Goal: Information Seeking & Learning: Check status

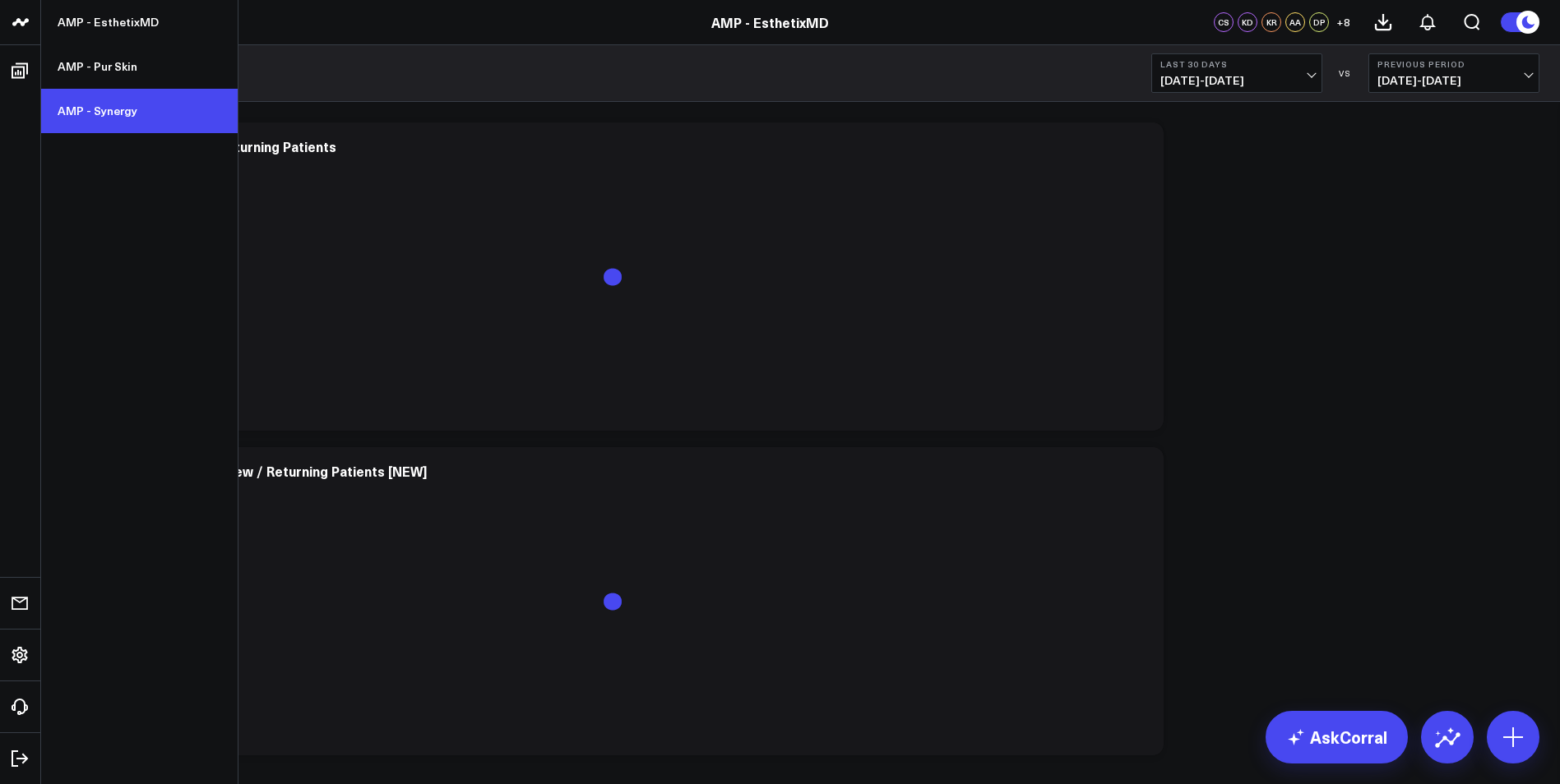
click at [115, 112] on link "AMP - Synergy" at bounding box center [139, 111] width 196 height 45
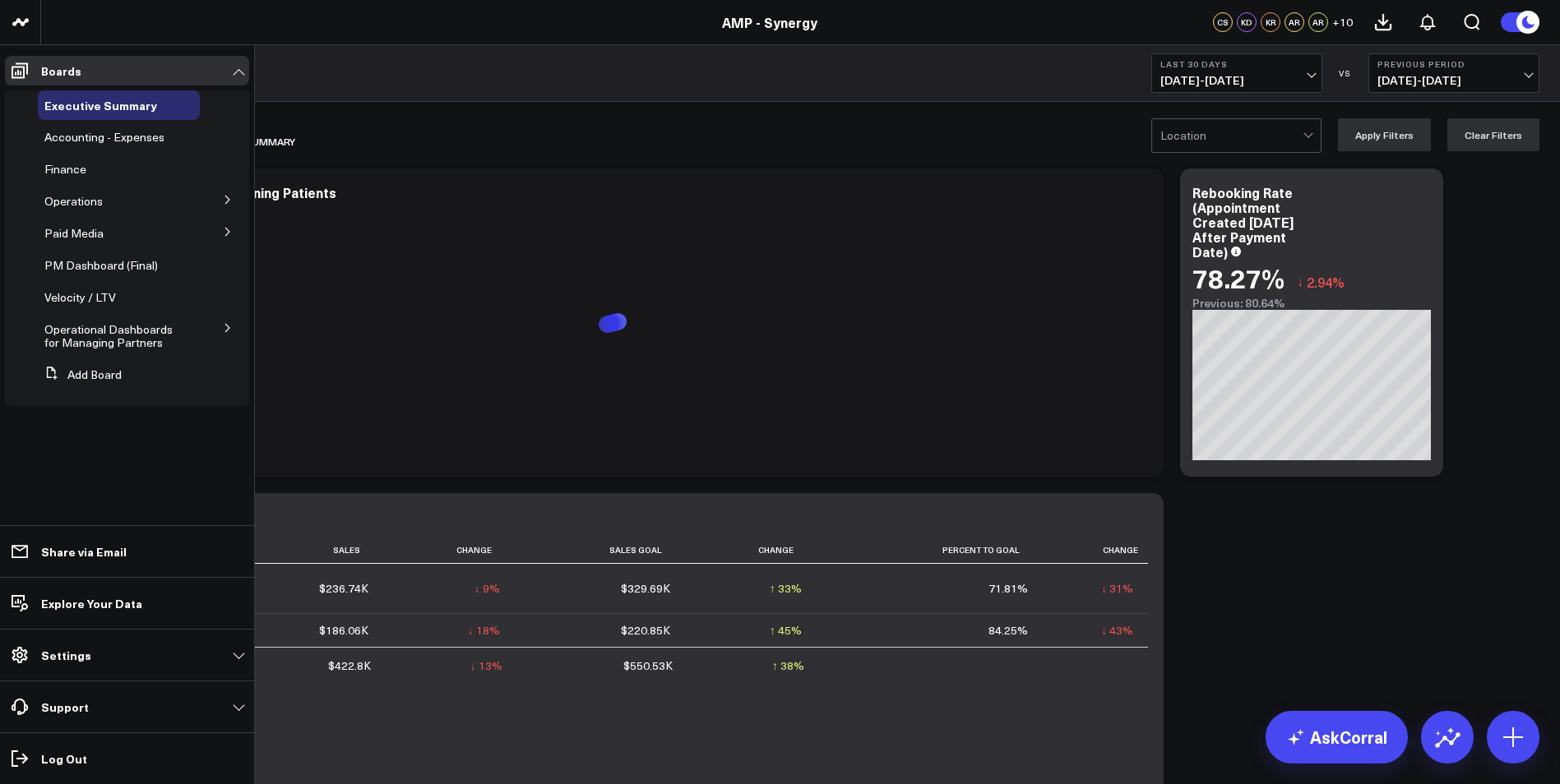
click at [232, 328] on icon at bounding box center [227, 327] width 10 height 10
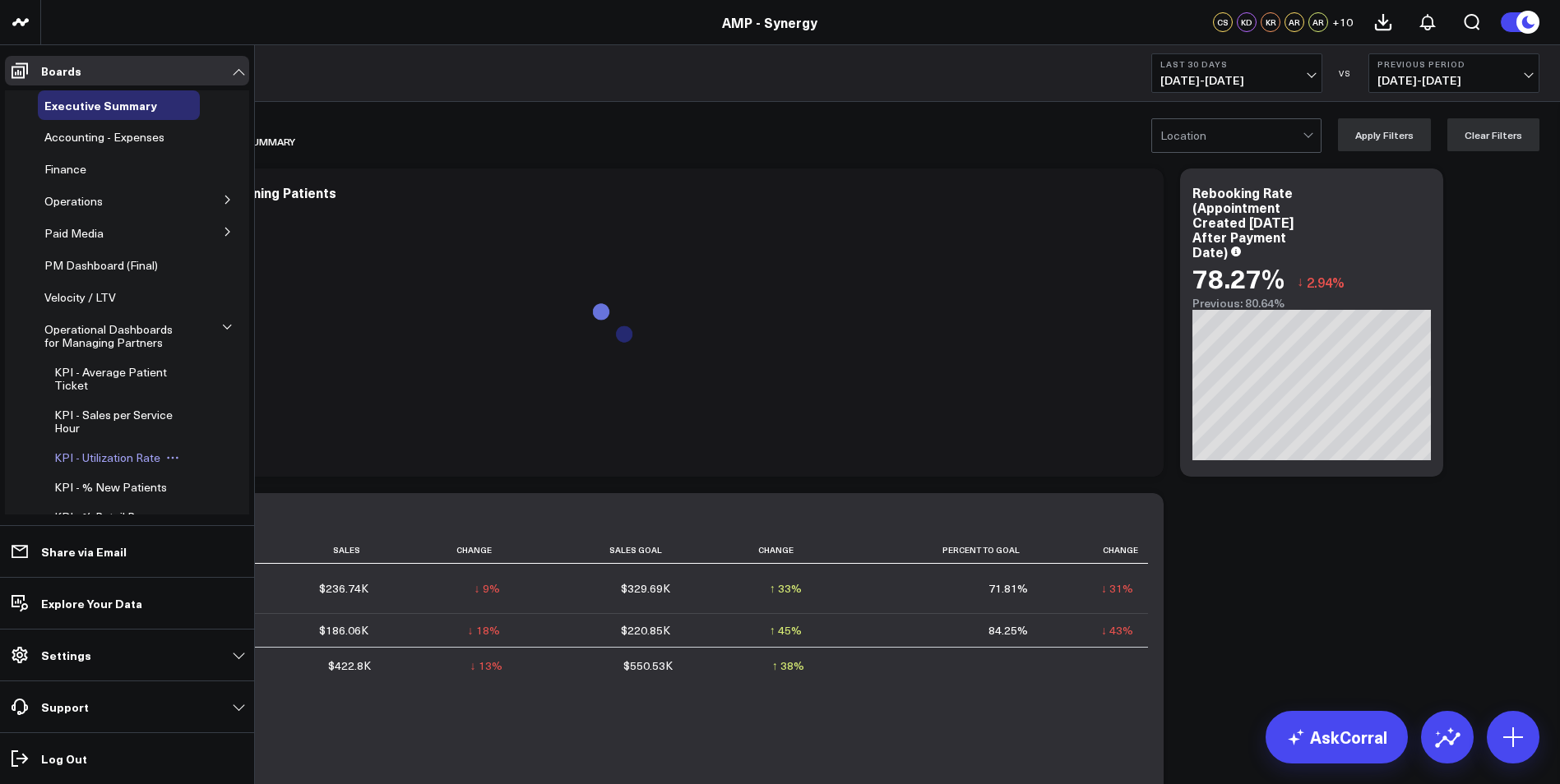
click at [102, 456] on span "KPI - Utilization Rate" at bounding box center [107, 457] width 106 height 15
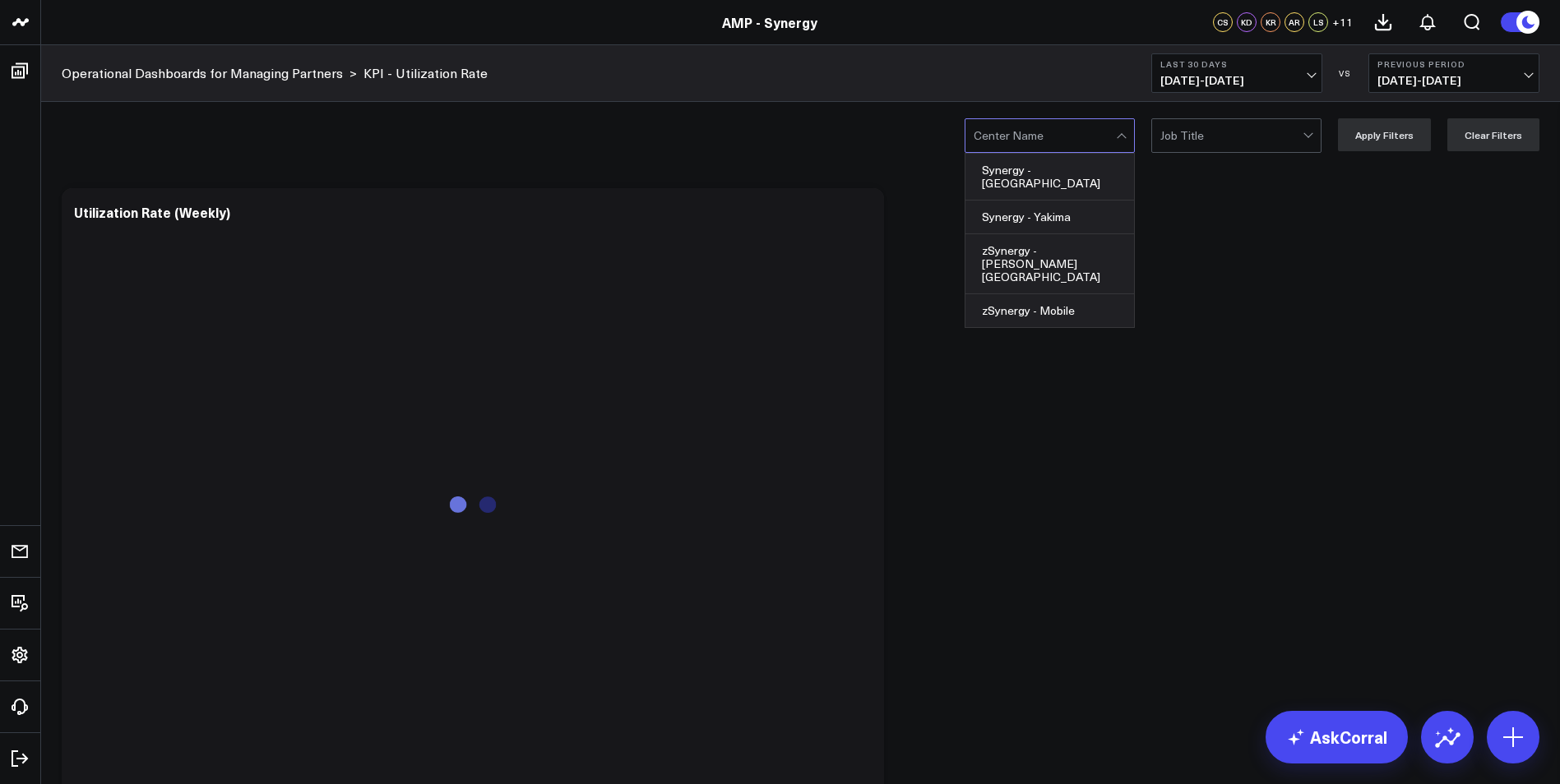
click at [1110, 136] on div at bounding box center [1044, 136] width 142 height 33
click at [1072, 176] on div "Synergy - [GEOGRAPHIC_DATA]" at bounding box center [1049, 177] width 168 height 47
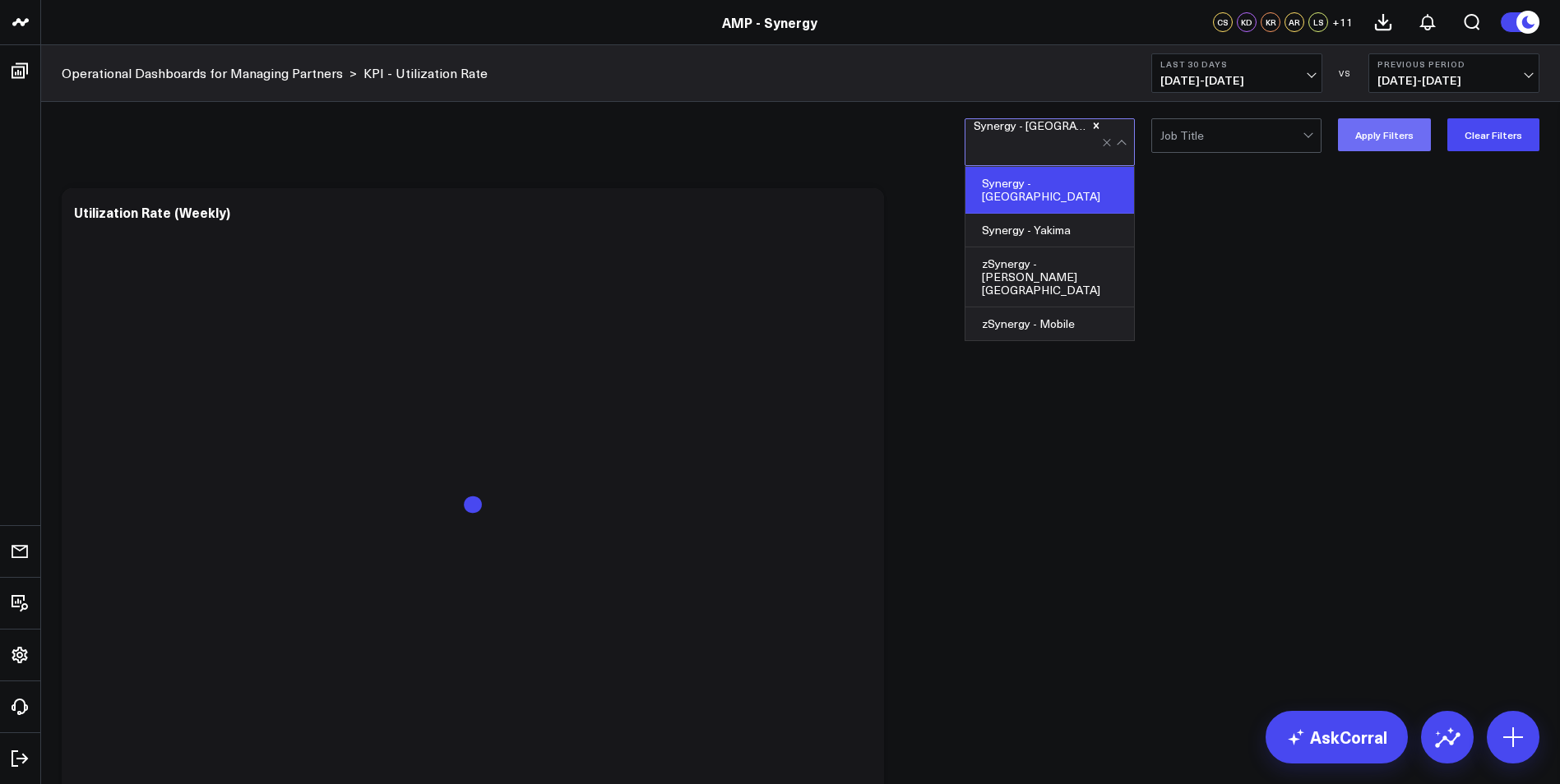
click at [1411, 136] on button "Apply Filters" at bounding box center [1384, 135] width 93 height 33
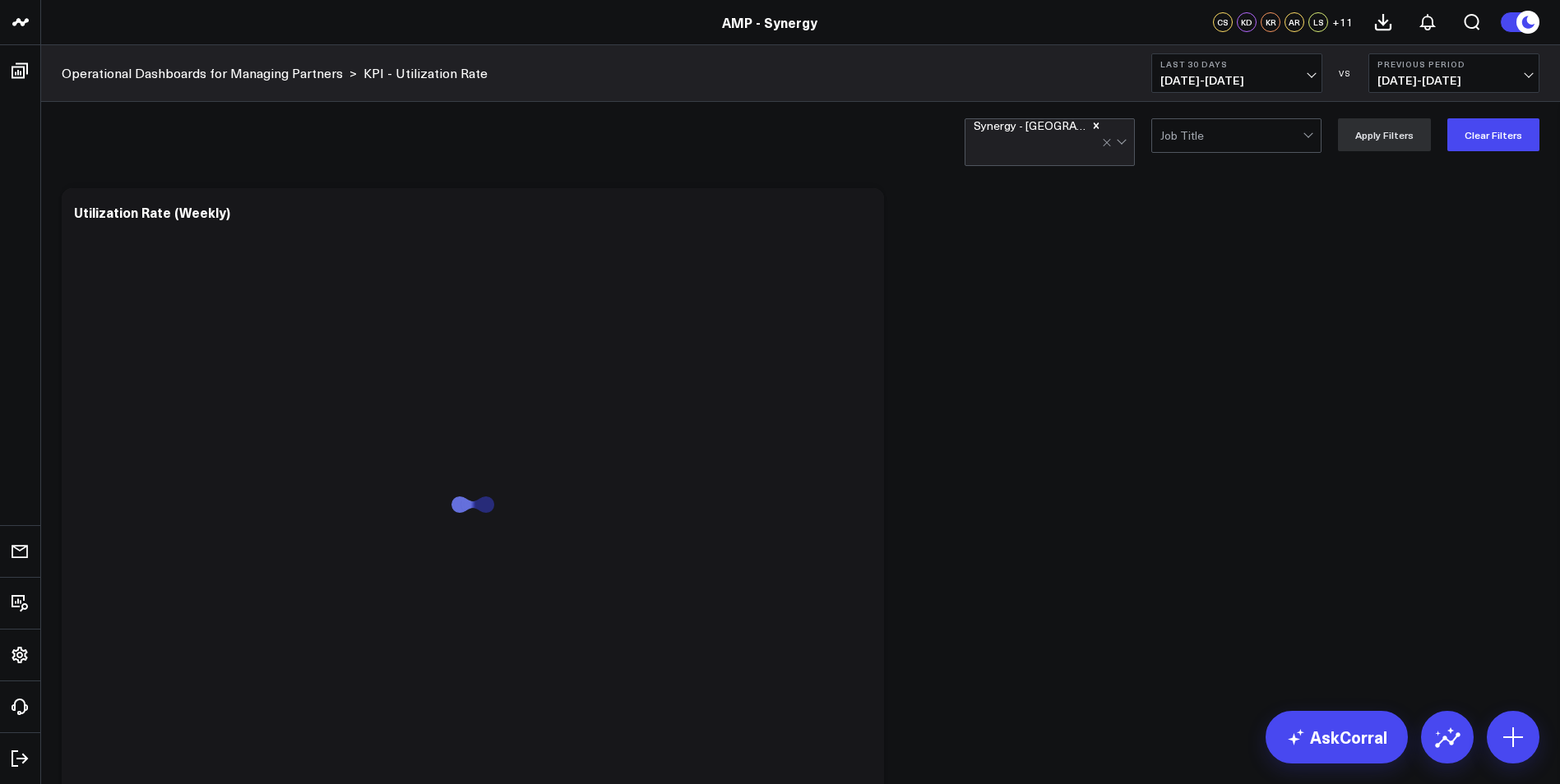
click at [1307, 69] on button "Last 30 Days [DATE] - [DATE]" at bounding box center [1237, 73] width 171 height 39
click at [1195, 493] on link "YTD" at bounding box center [1237, 493] width 169 height 31
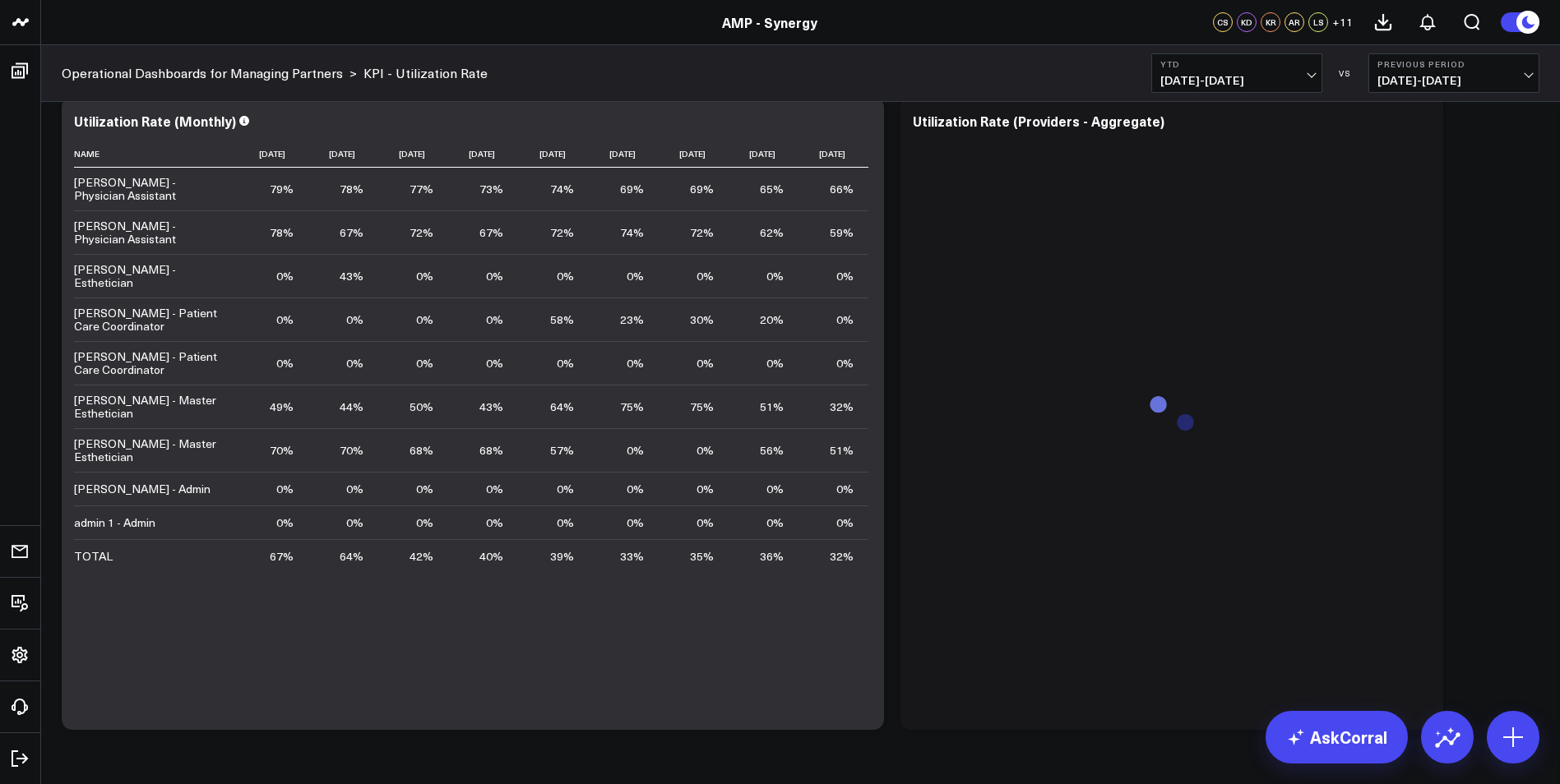
scroll to position [711, 0]
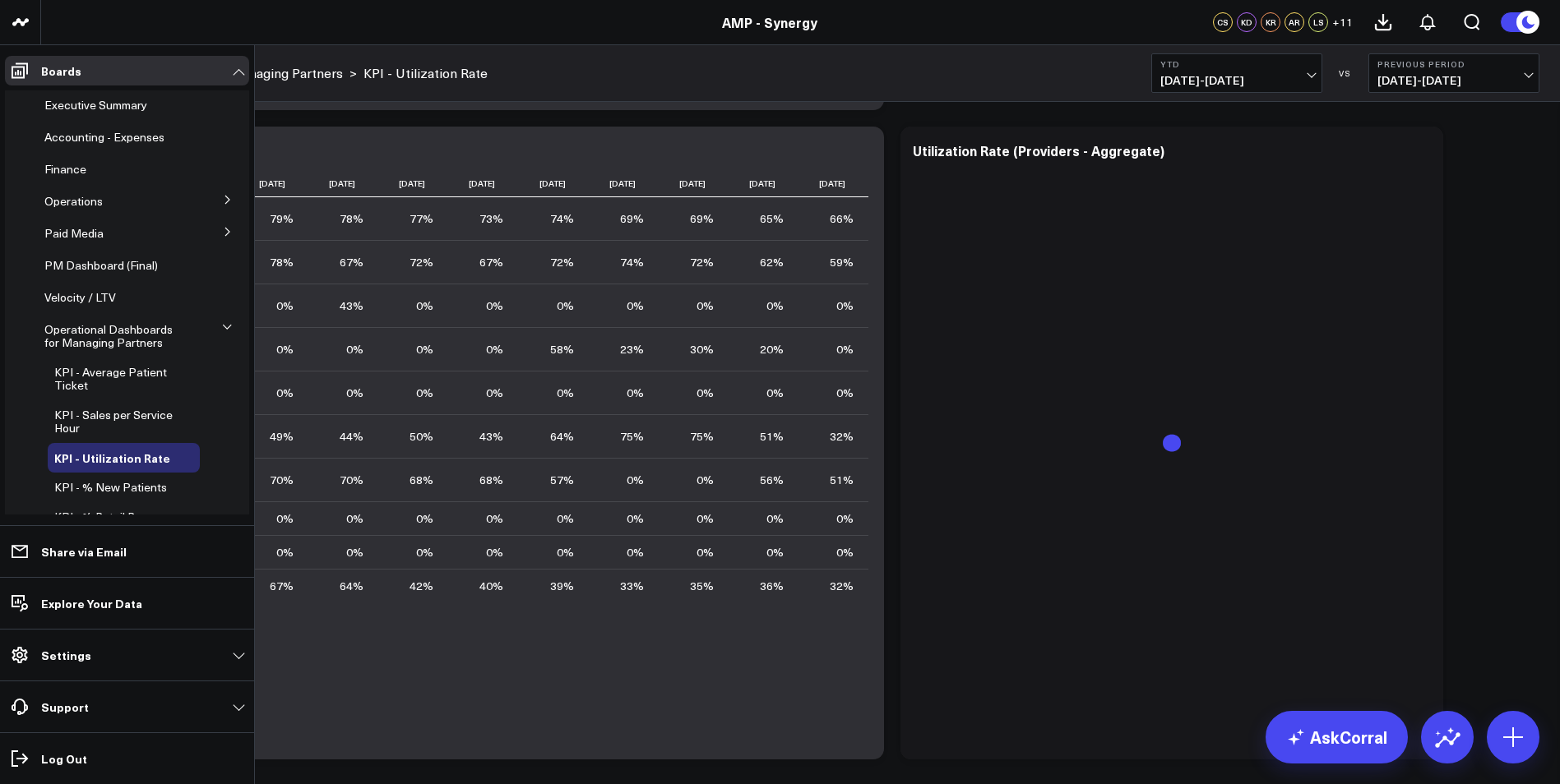
click at [226, 200] on button at bounding box center [227, 198] width 43 height 25
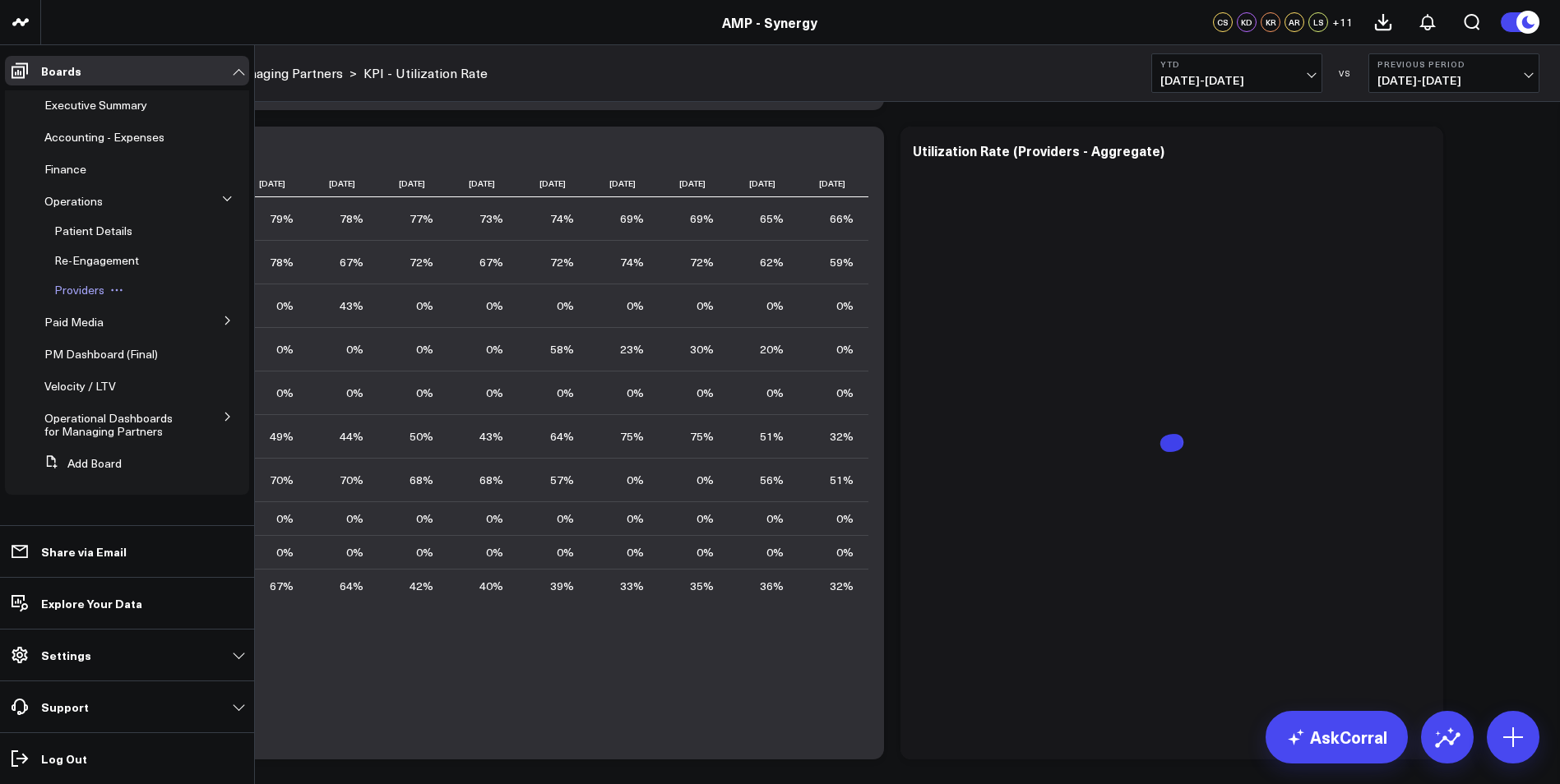
click at [77, 296] on span "Providers" at bounding box center [79, 289] width 50 height 15
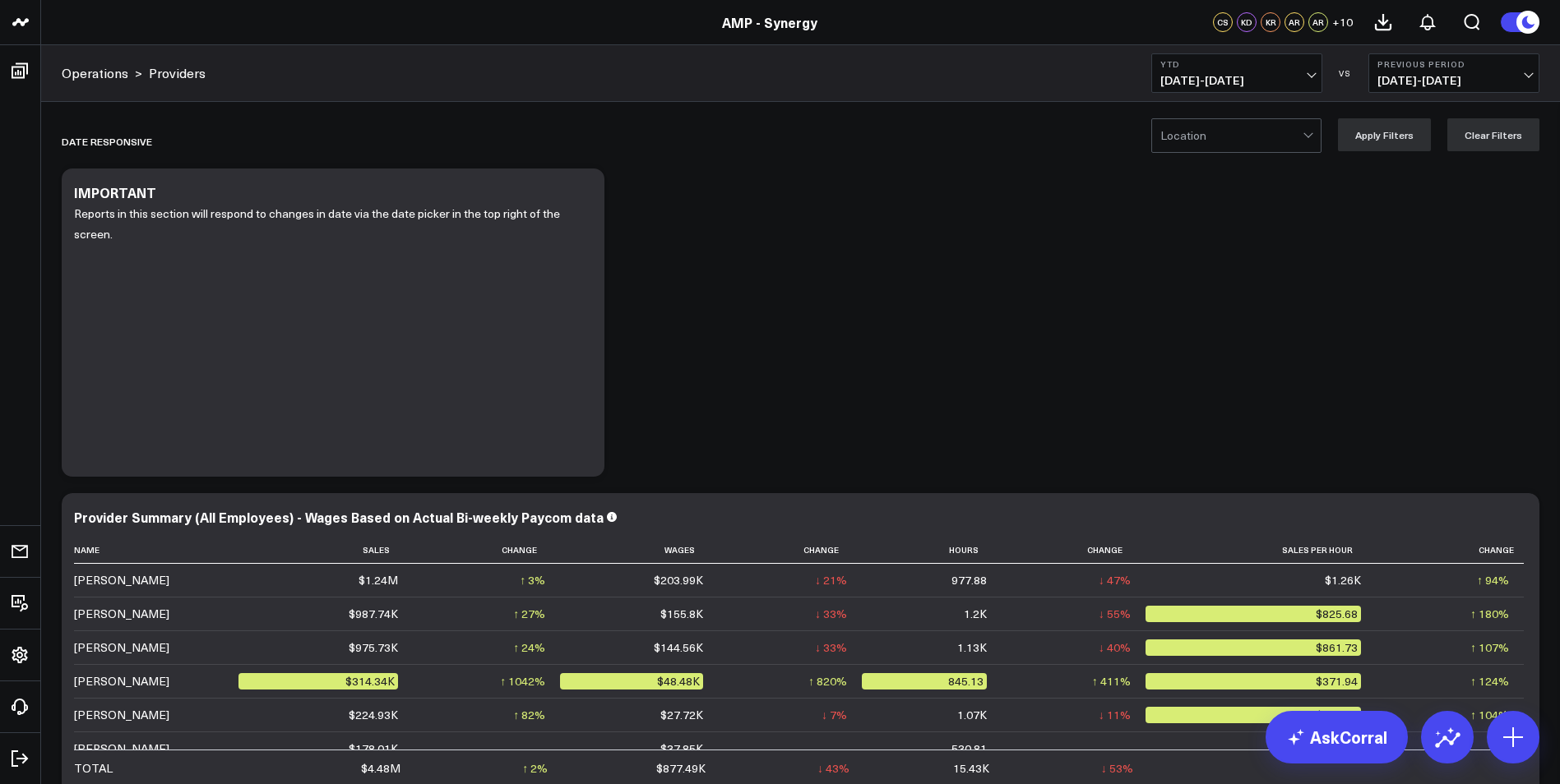
click at [1220, 132] on div at bounding box center [1232, 136] width 142 height 33
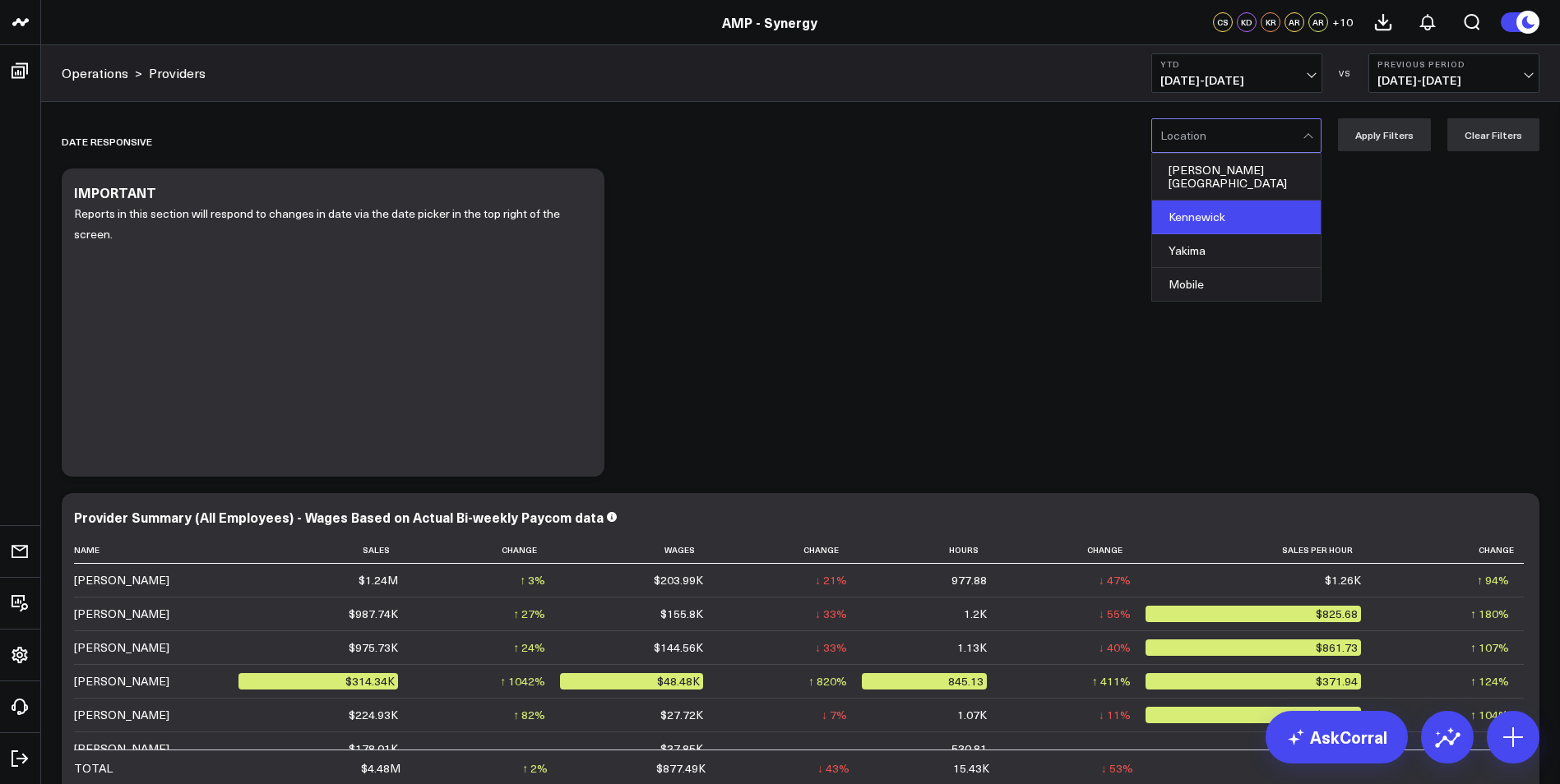
click at [1214, 207] on div "Kennewick" at bounding box center [1236, 217] width 168 height 34
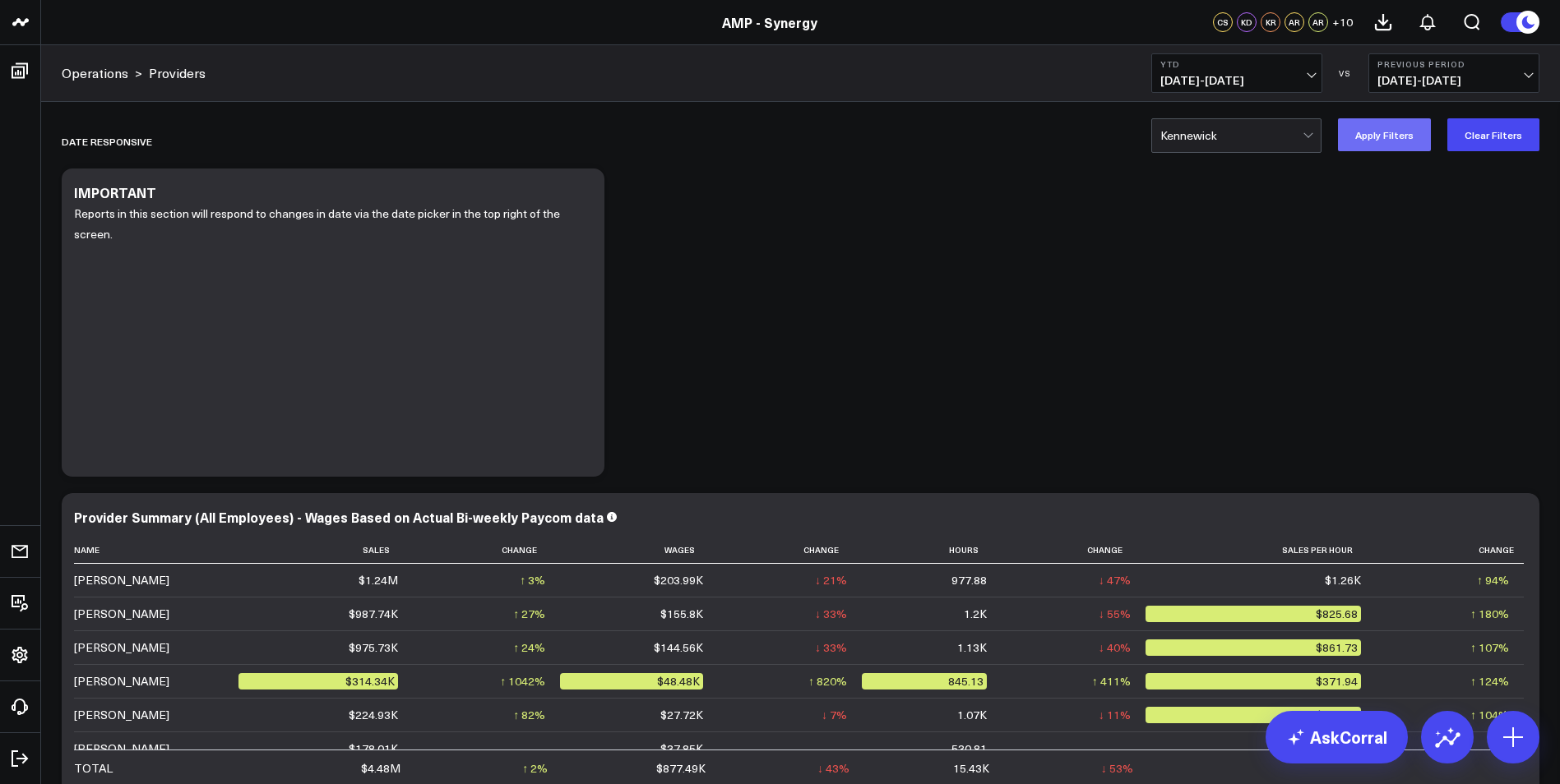
click at [1344, 145] on button "Apply Filters" at bounding box center [1384, 135] width 93 height 33
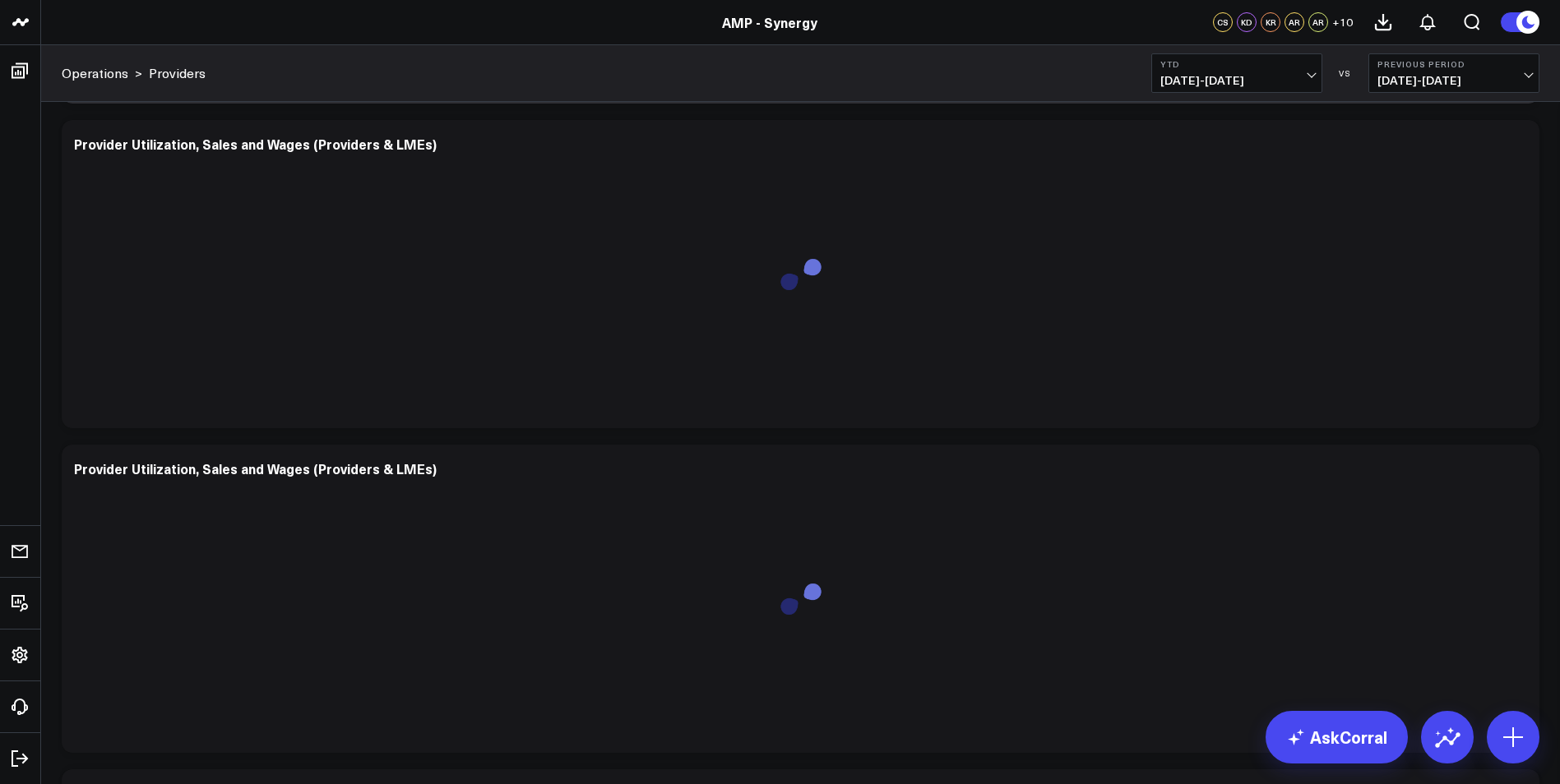
scroll to position [658, 0]
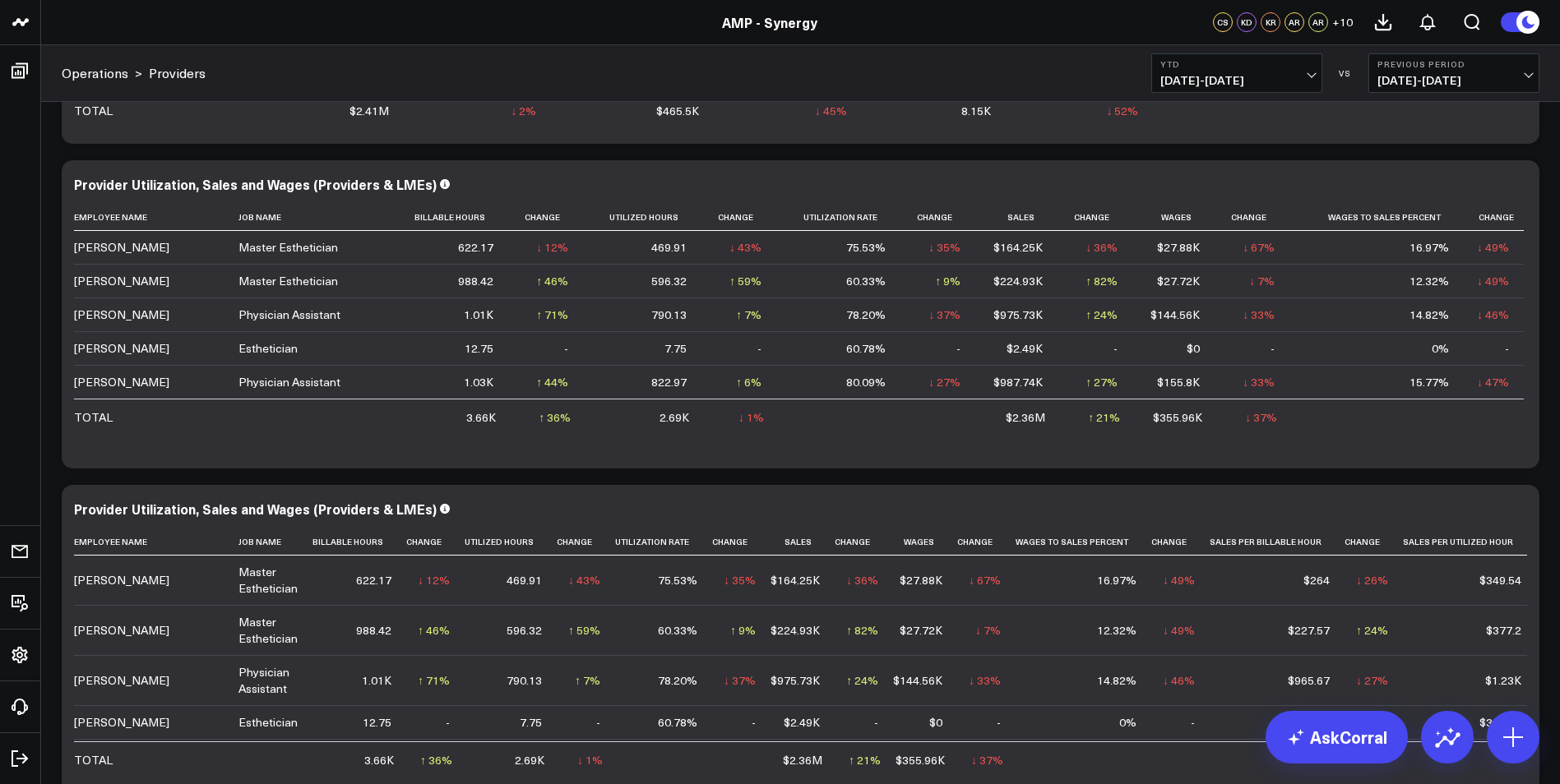
click at [1273, 85] on span "[DATE] - [DATE]" at bounding box center [1237, 80] width 153 height 13
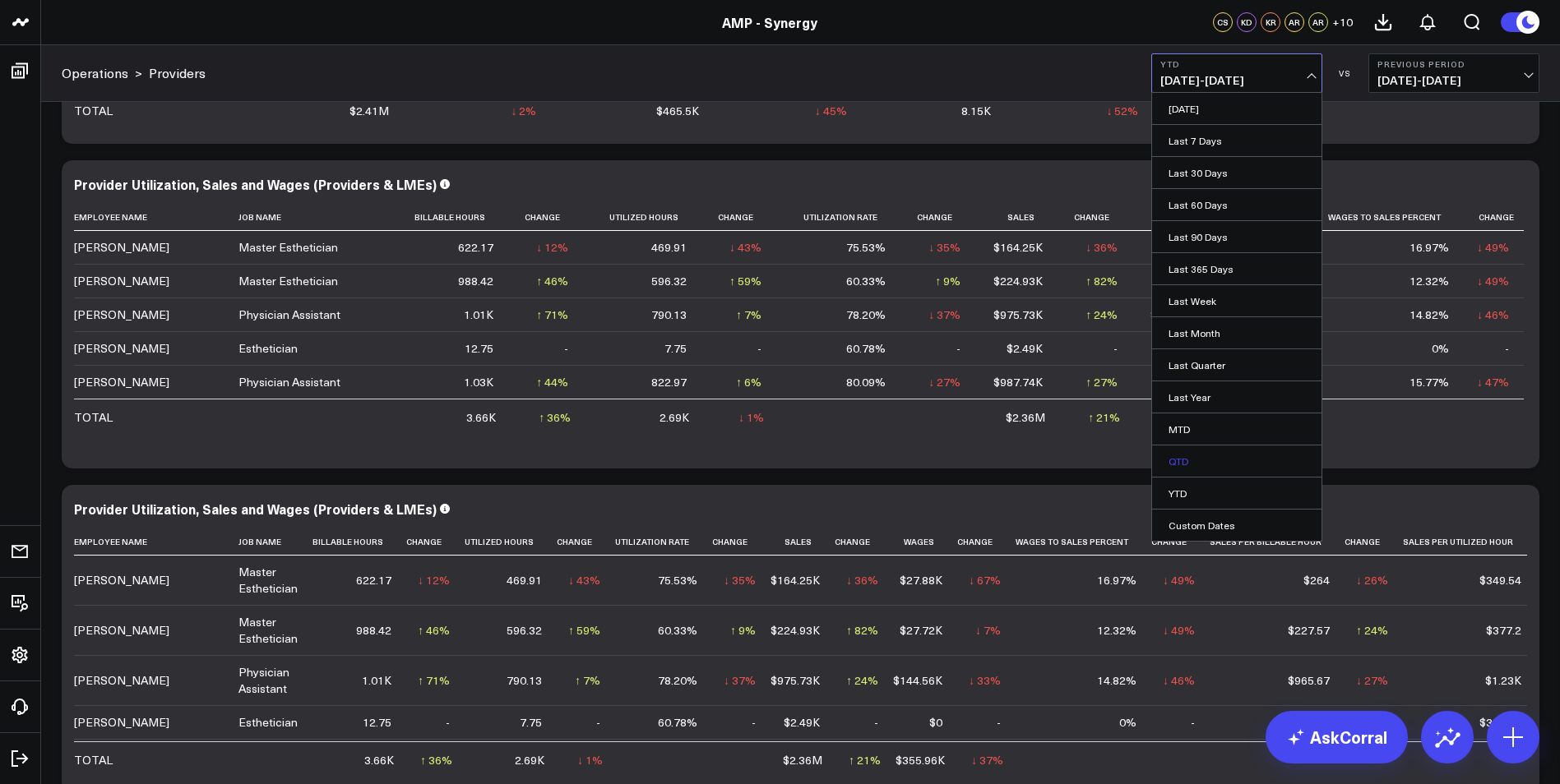
click at [1175, 459] on link "QTD" at bounding box center [1237, 461] width 169 height 31
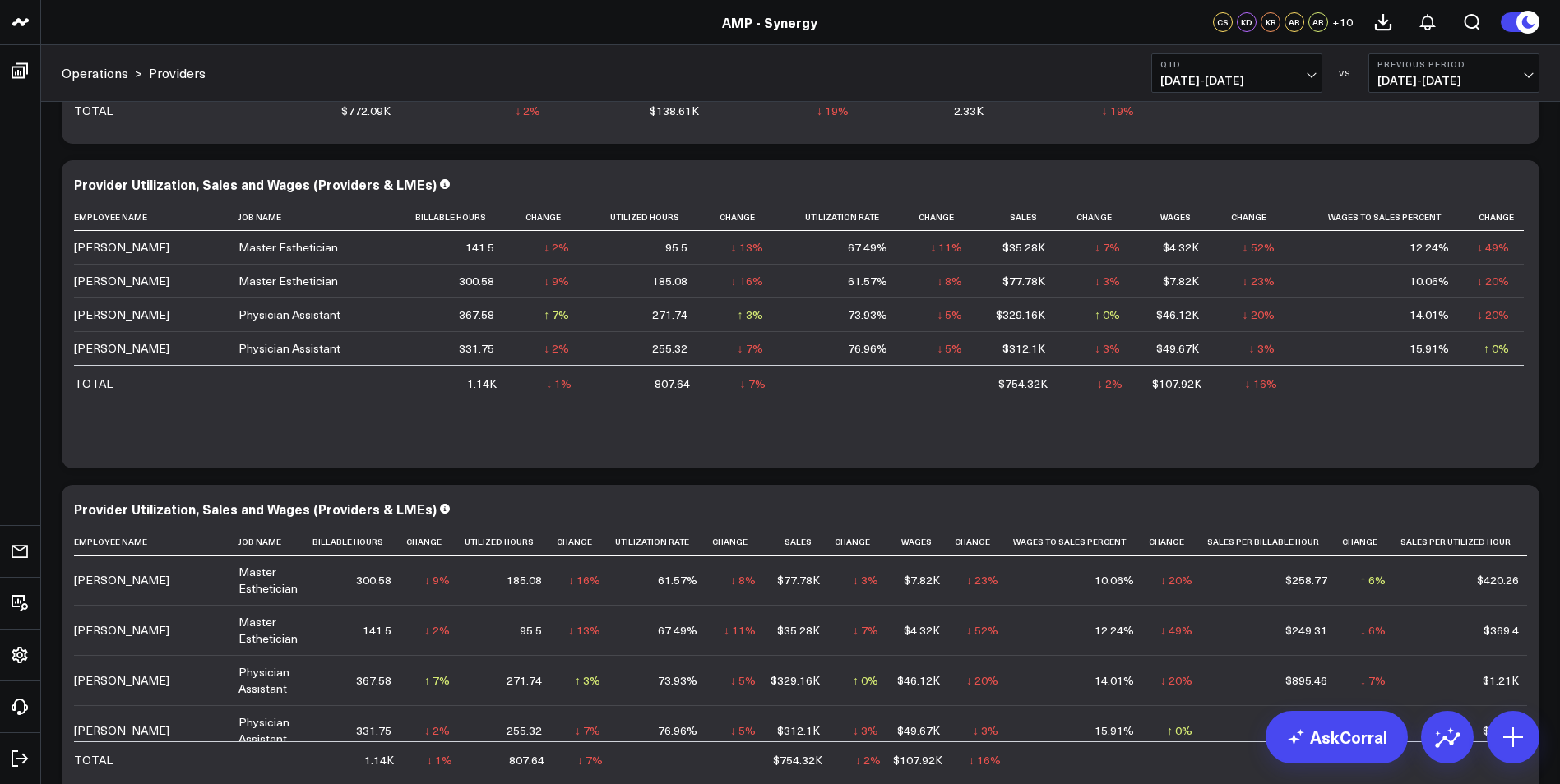
click at [1313, 77] on button "QTD [DATE] - [DATE]" at bounding box center [1237, 73] width 171 height 39
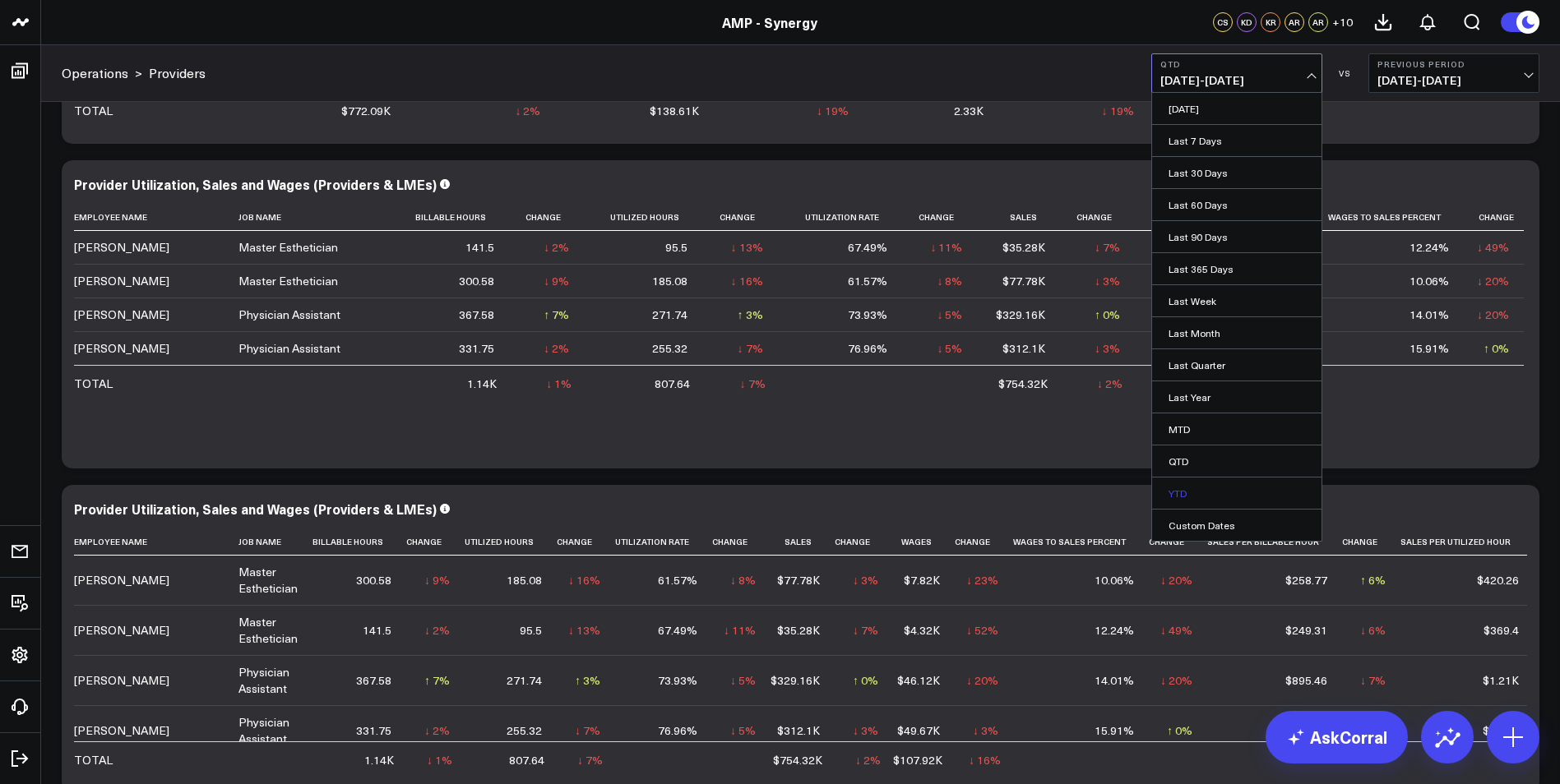
click at [1178, 498] on link "YTD" at bounding box center [1237, 493] width 169 height 31
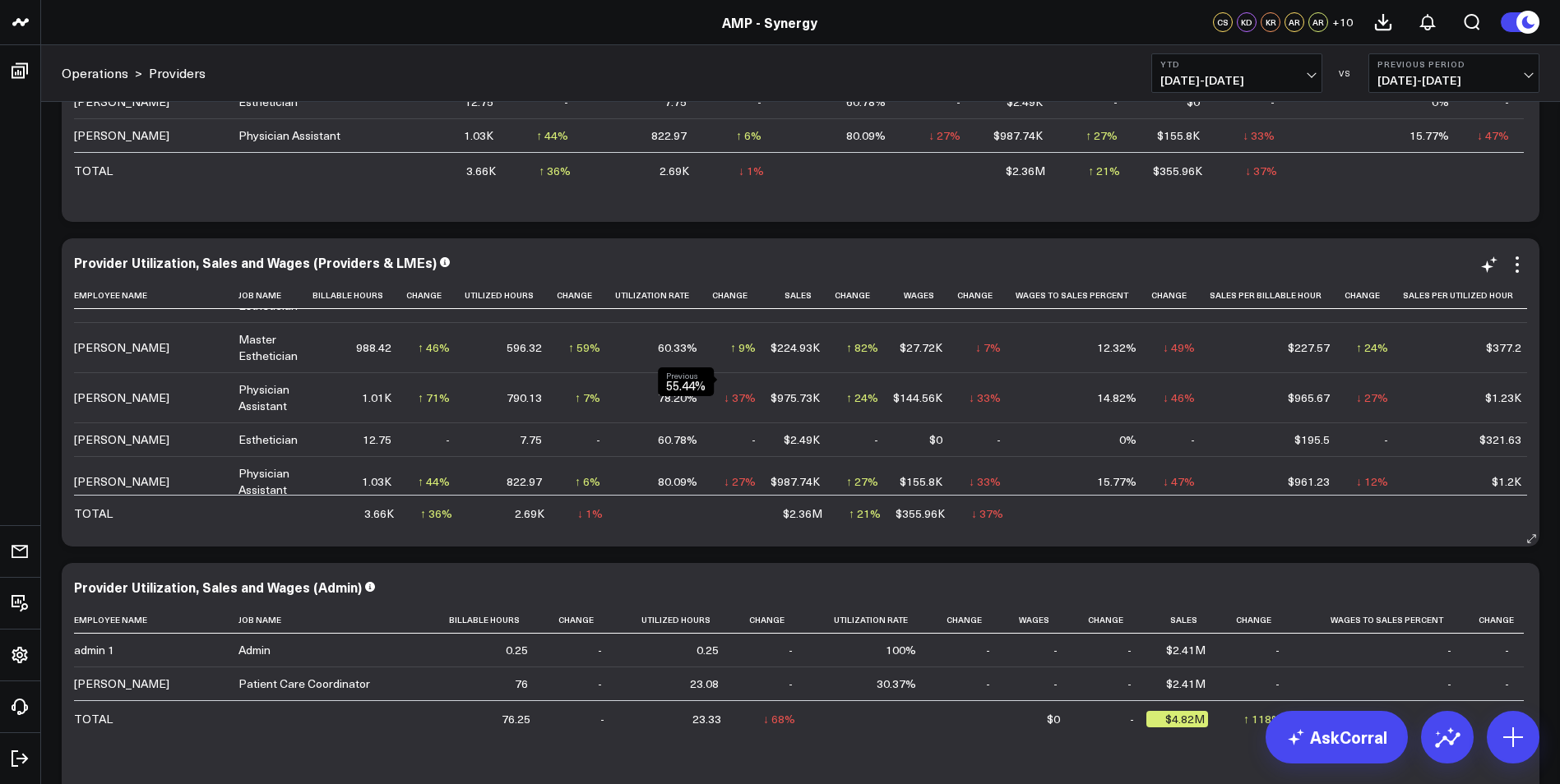
scroll to position [55, 0]
